Goal: Information Seeking & Learning: Learn about a topic

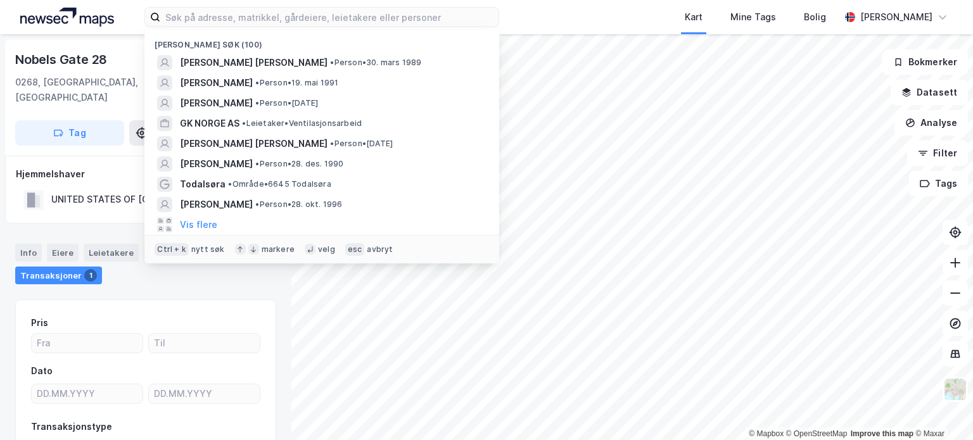
click at [187, 9] on input at bounding box center [329, 17] width 338 height 19
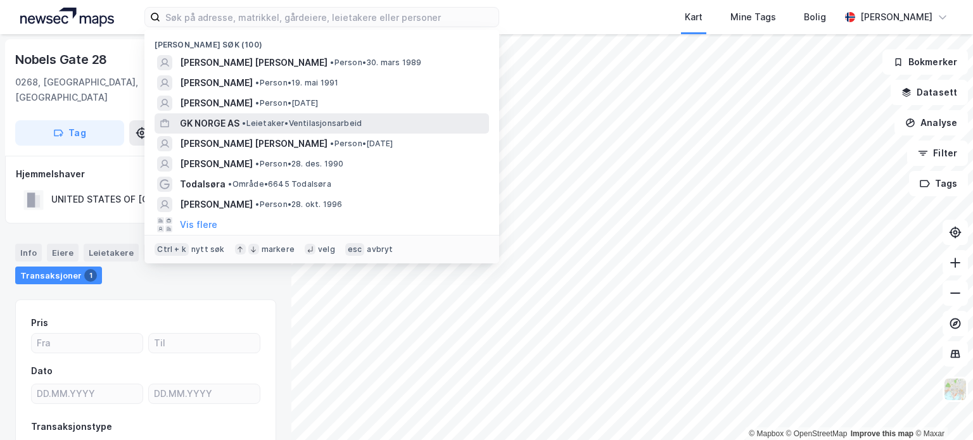
click at [225, 127] on span "GK NORGE AS" at bounding box center [210, 123] width 60 height 15
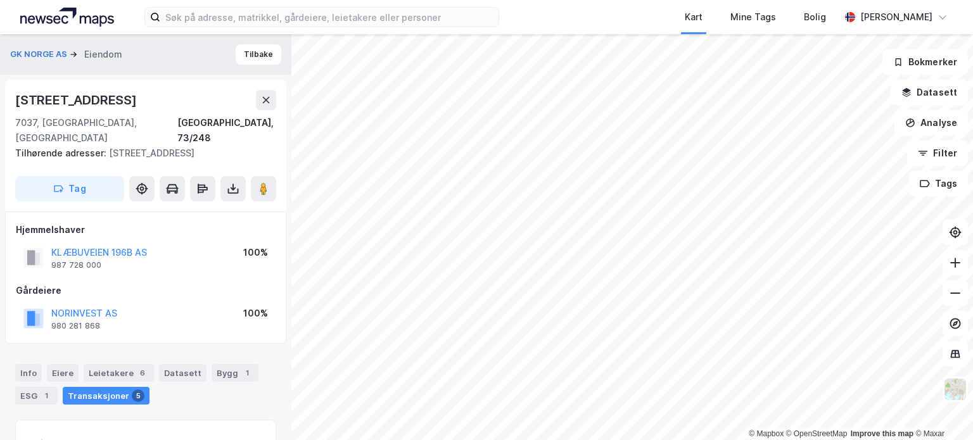
scroll to position [190, 0]
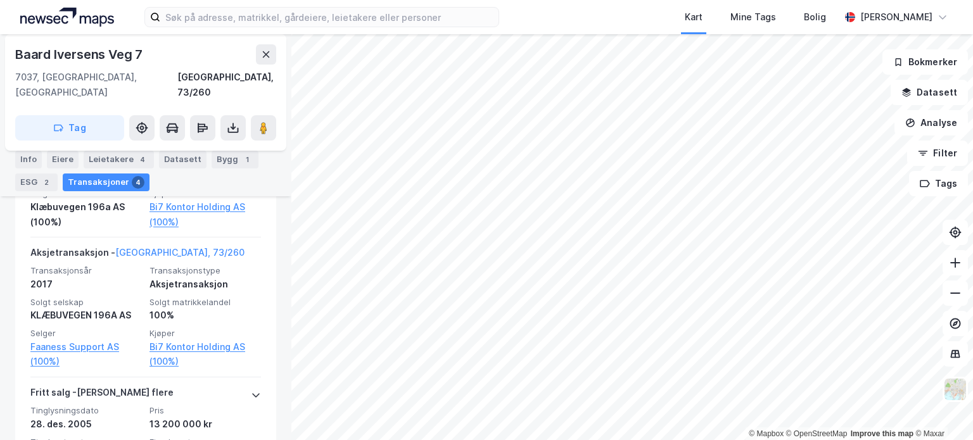
scroll to position [705, 0]
click at [110, 157] on div "Leietakere 4" at bounding box center [119, 160] width 70 height 18
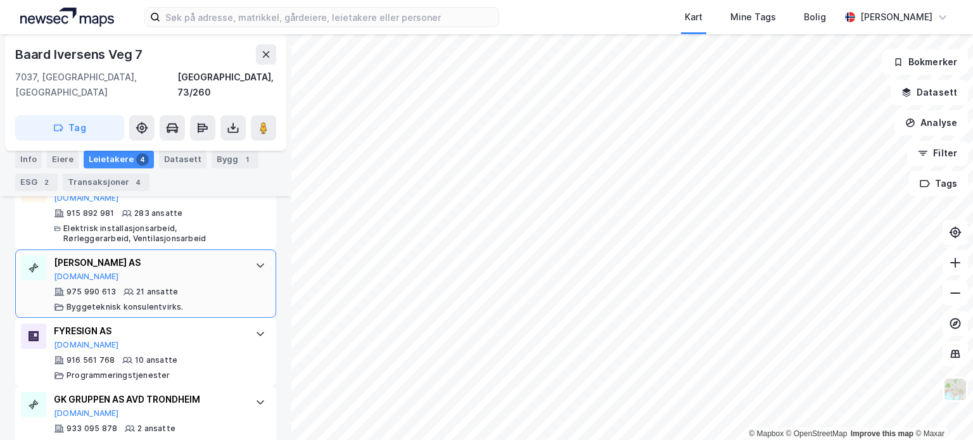
scroll to position [420, 0]
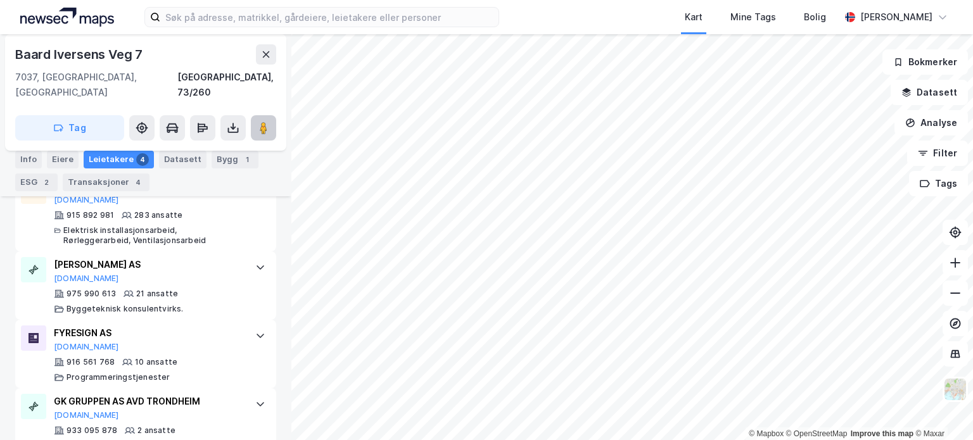
click at [268, 120] on button at bounding box center [263, 127] width 25 height 25
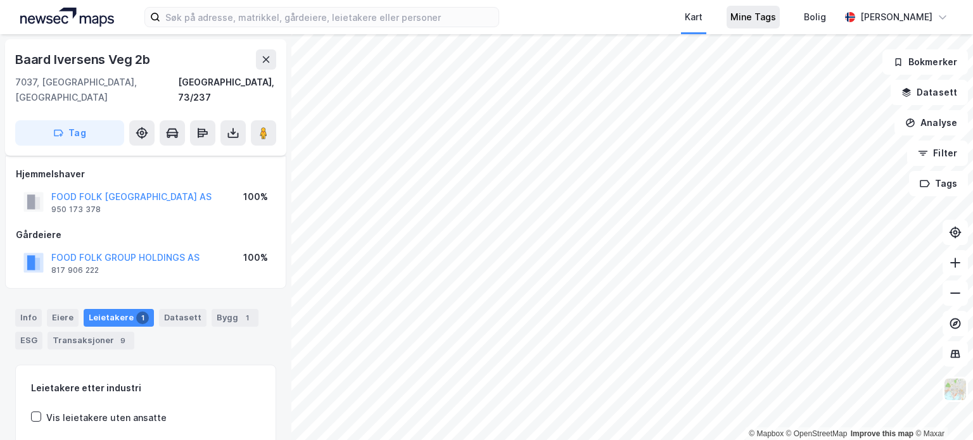
scroll to position [96, 0]
